Goal: Find specific page/section: Find specific page/section

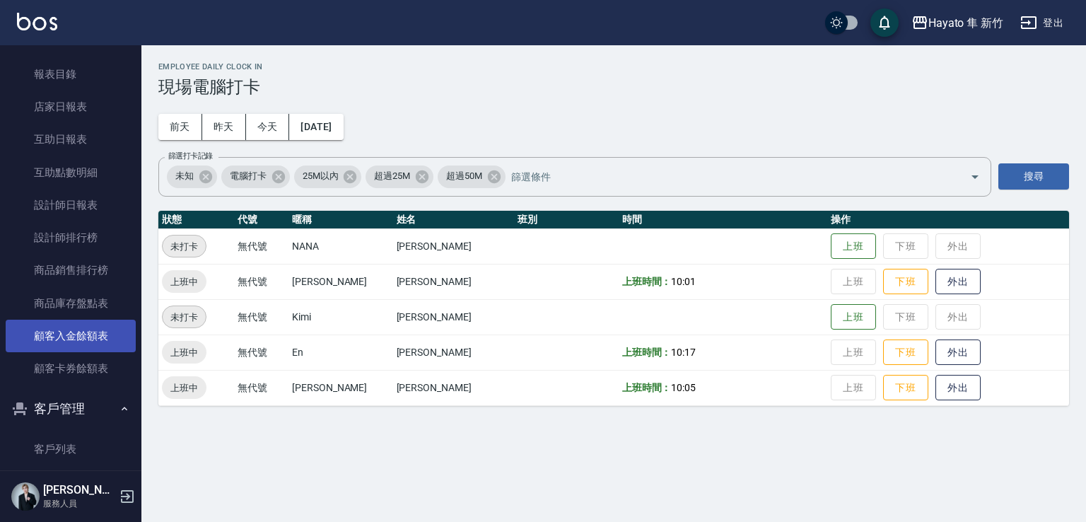
scroll to position [483, 0]
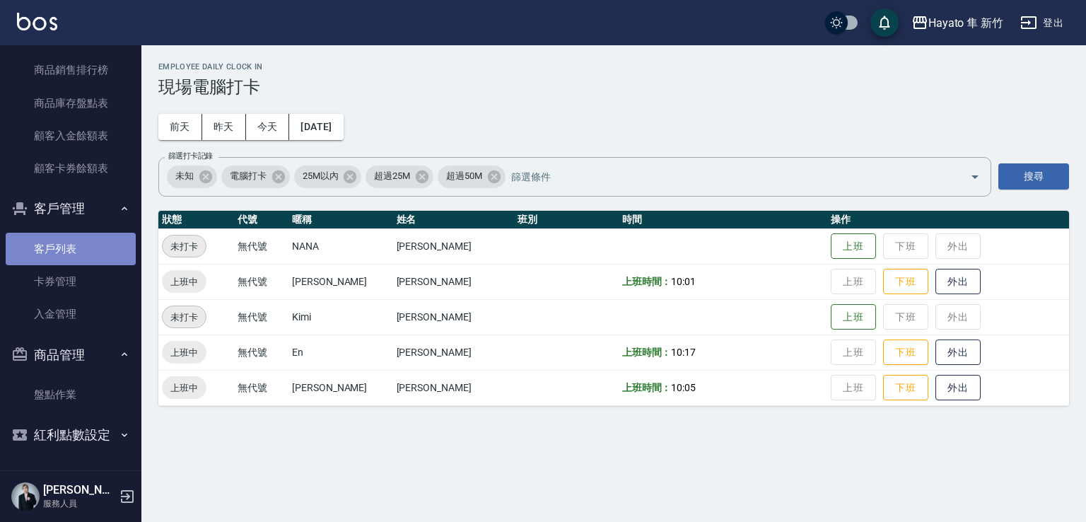
click at [91, 240] on link "客戶列表" at bounding box center [71, 249] width 130 height 33
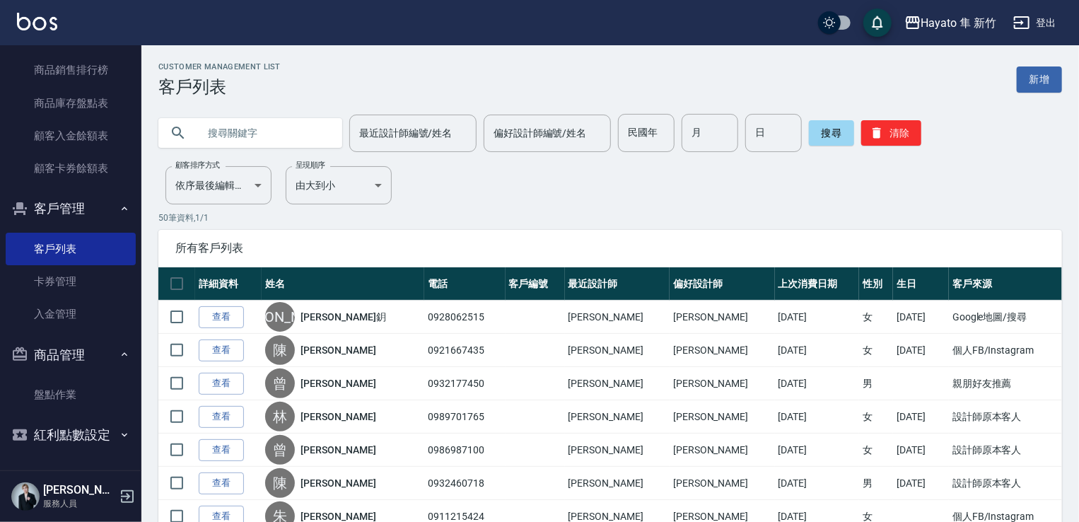
click at [232, 124] on input "text" at bounding box center [264, 133] width 133 height 38
type input "[PERSON_NAME]"
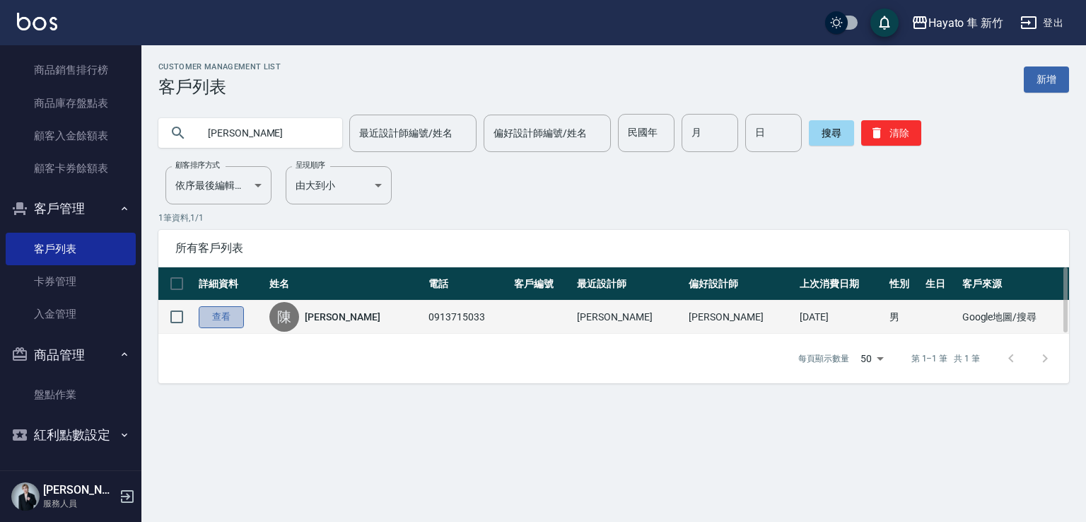
click at [209, 325] on link "查看" at bounding box center [221, 317] width 45 height 22
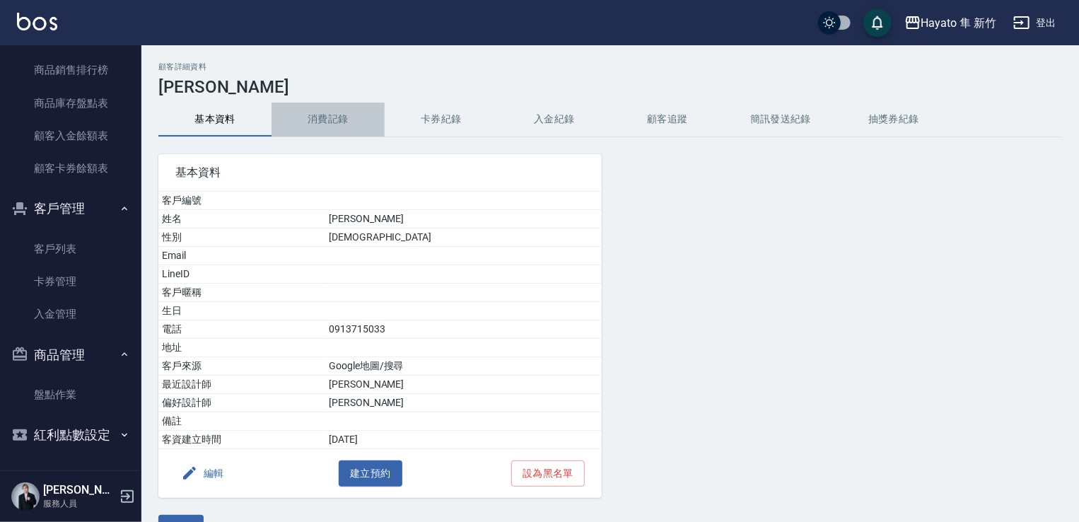
click at [334, 117] on button "消費記錄" at bounding box center [328, 120] width 113 height 34
